Goal: Task Accomplishment & Management: Use online tool/utility

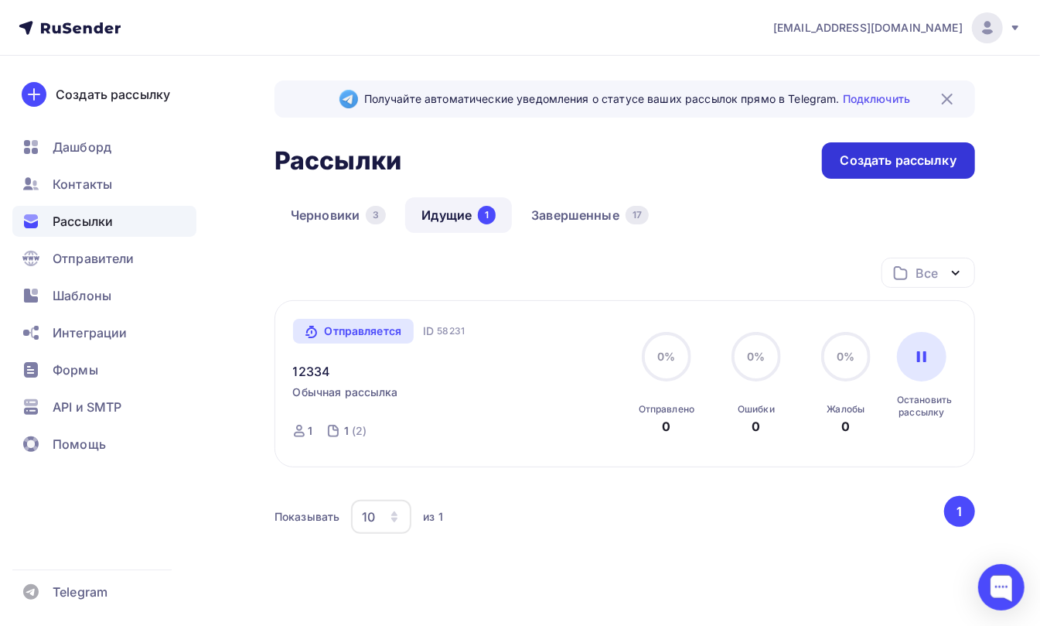
click at [879, 156] on div "Создать рассылку" at bounding box center [899, 161] width 116 height 18
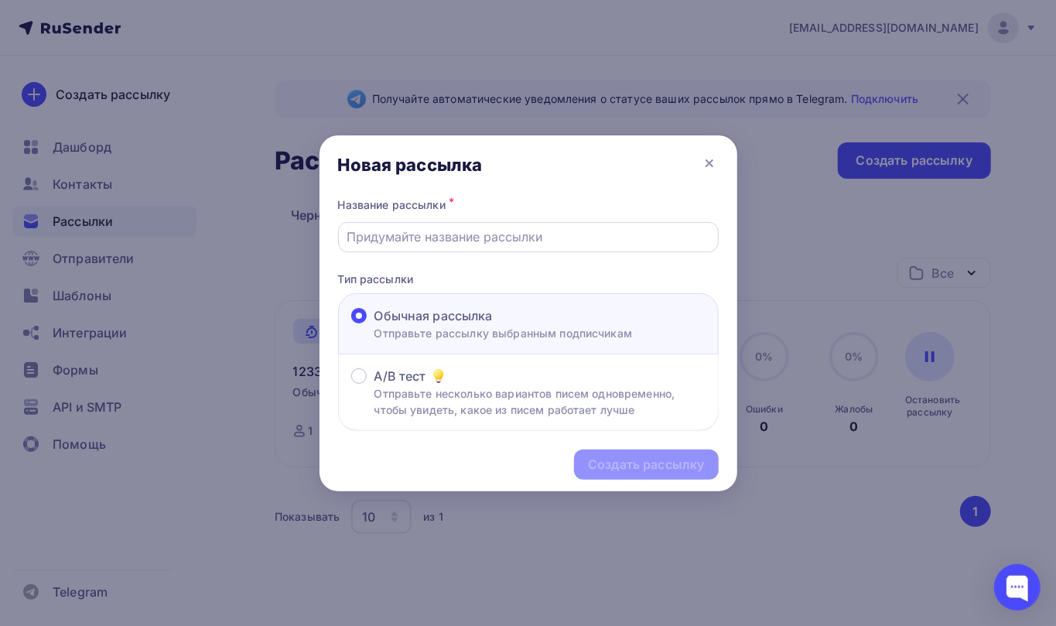
click at [434, 236] on input "text" at bounding box center [528, 236] width 363 height 19
type input "12334"
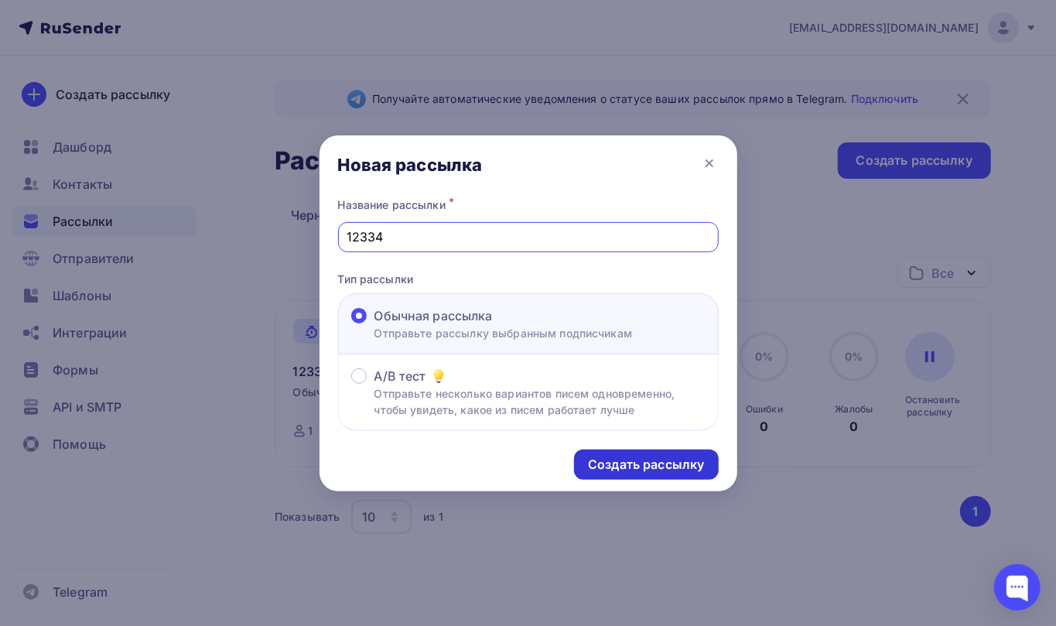
click at [620, 461] on div "Создать рассылку" at bounding box center [646, 465] width 116 height 18
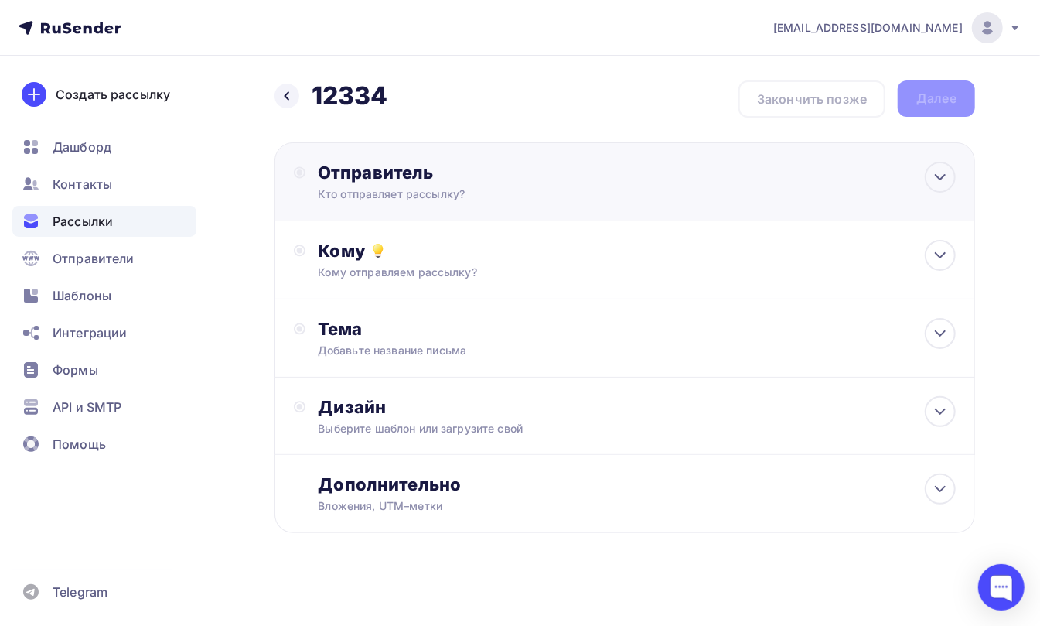
click at [363, 176] on div "Отправитель" at bounding box center [485, 173] width 335 height 22
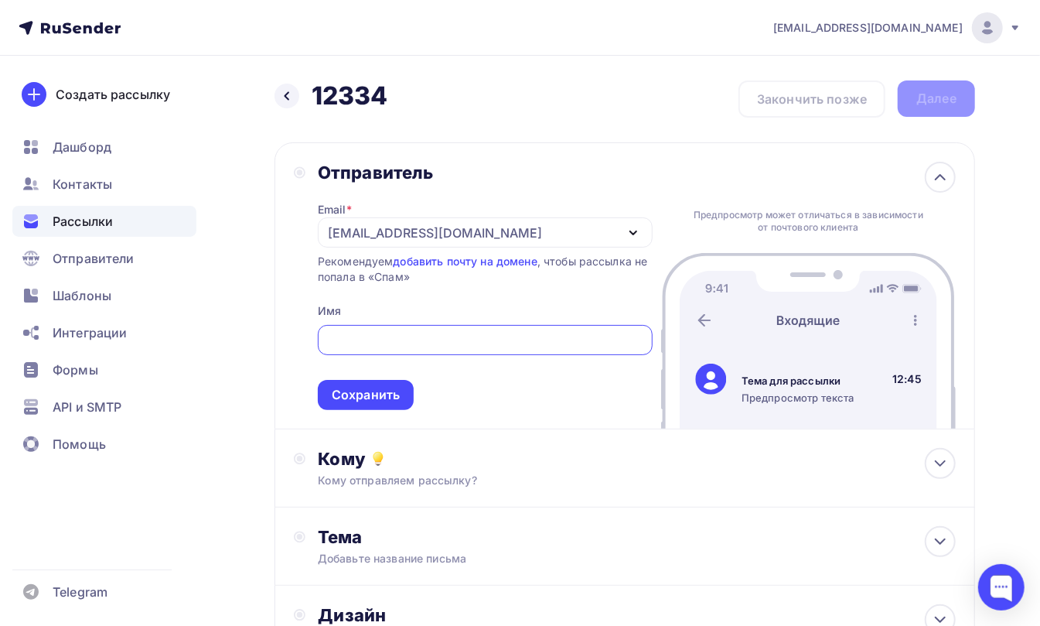
click at [373, 341] on input "text" at bounding box center [484, 340] width 317 height 19
type input "jkljkhljkl"
click at [359, 391] on div "Сохранить" at bounding box center [366, 395] width 68 height 18
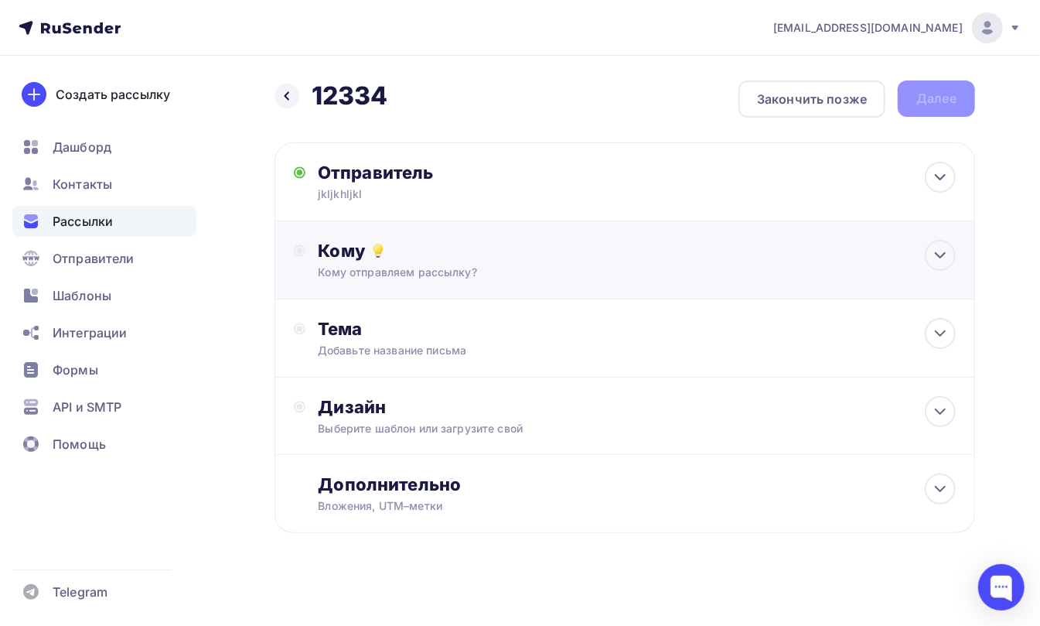
click at [348, 263] on div "Кому Кому отправляем рассылку? Списки получателей Выберите список Все списки id…" at bounding box center [637, 260] width 638 height 40
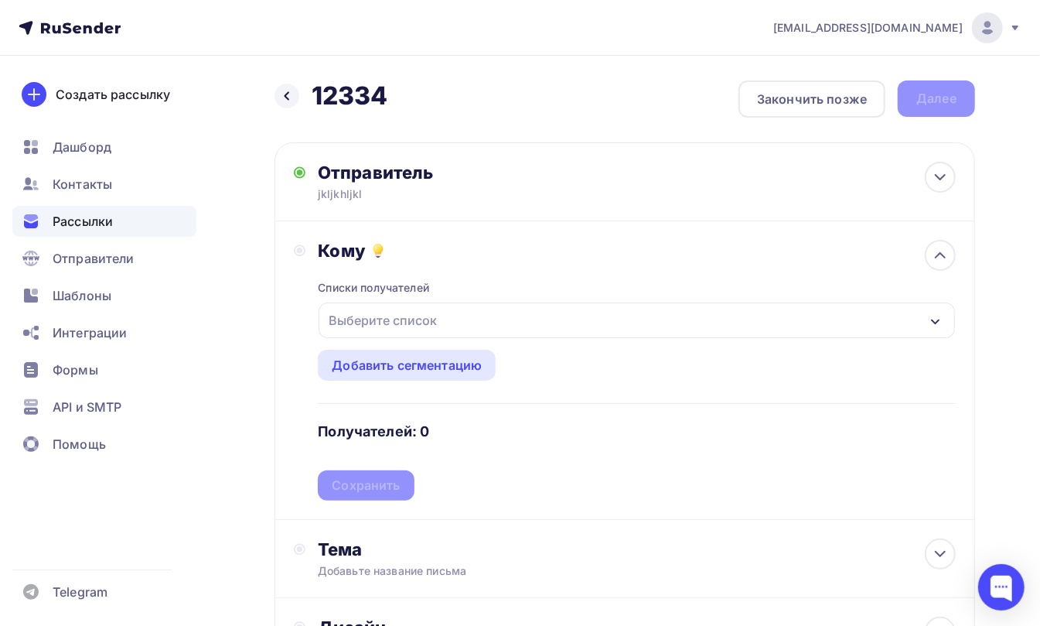
click at [357, 310] on div "Выберите список" at bounding box center [383, 320] width 121 height 28
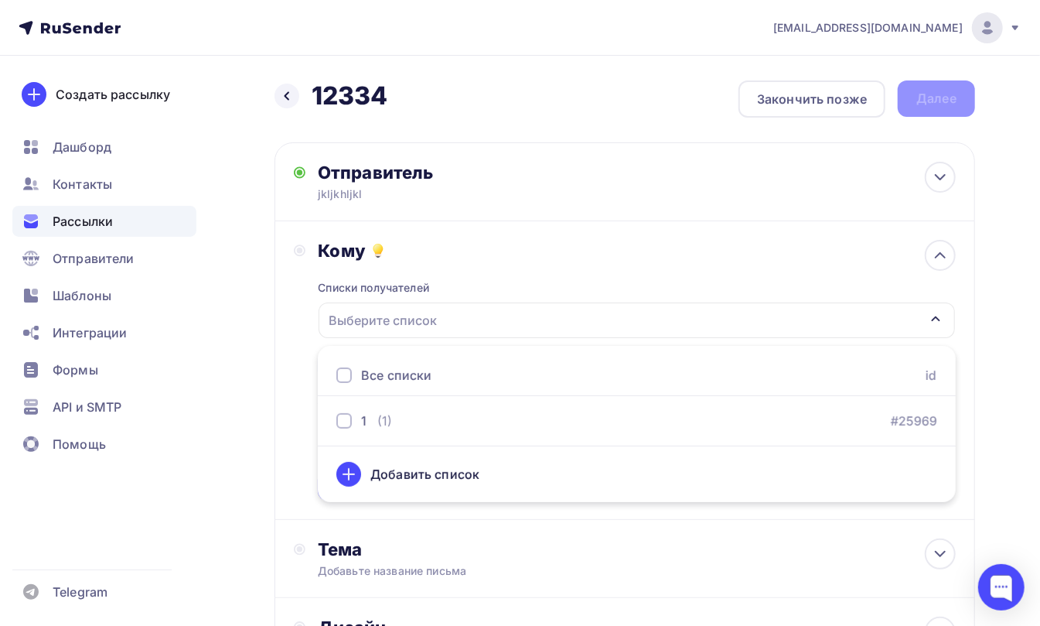
click at [347, 371] on div at bounding box center [343, 374] width 15 height 15
click at [296, 317] on div "Кому Списки получателей 1 Все списки id 1 (1) #25969 Добавить список Добавить с…" at bounding box center [625, 370] width 662 height 261
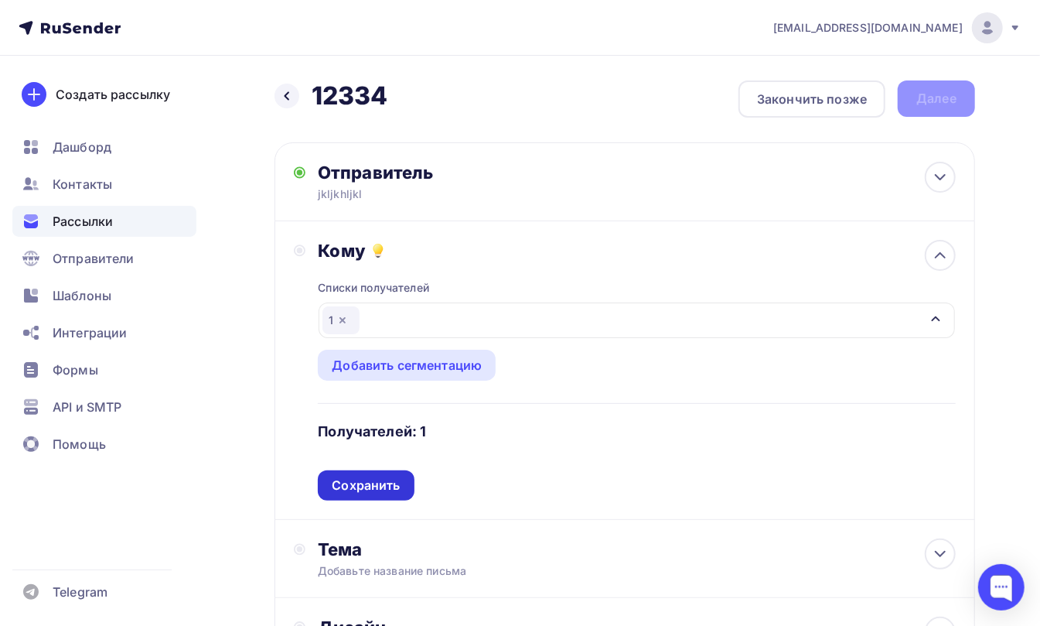
click at [354, 486] on div "Сохранить" at bounding box center [366, 486] width 68 height 18
